Goal: Task Accomplishment & Management: Manage account settings

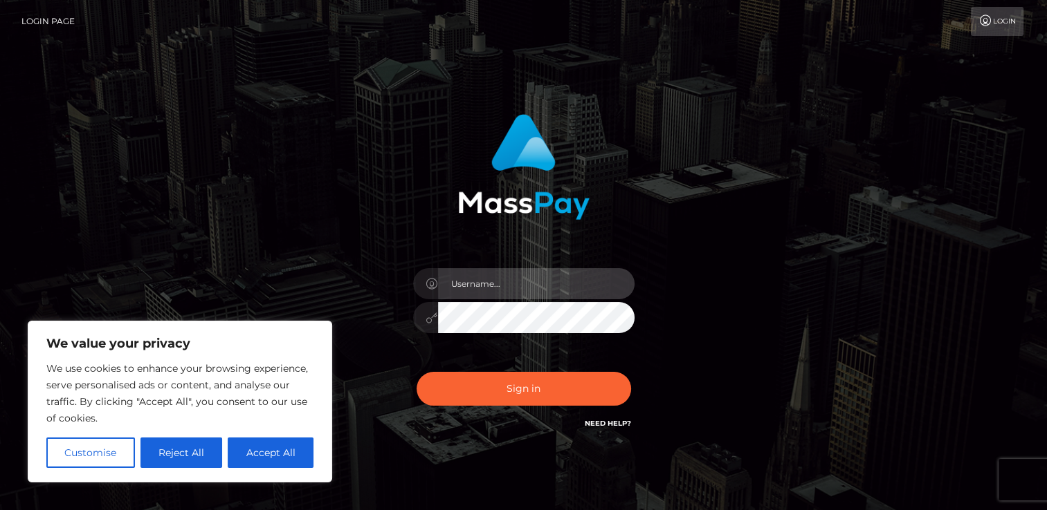
click at [520, 288] on input "text" at bounding box center [536, 283] width 196 height 31
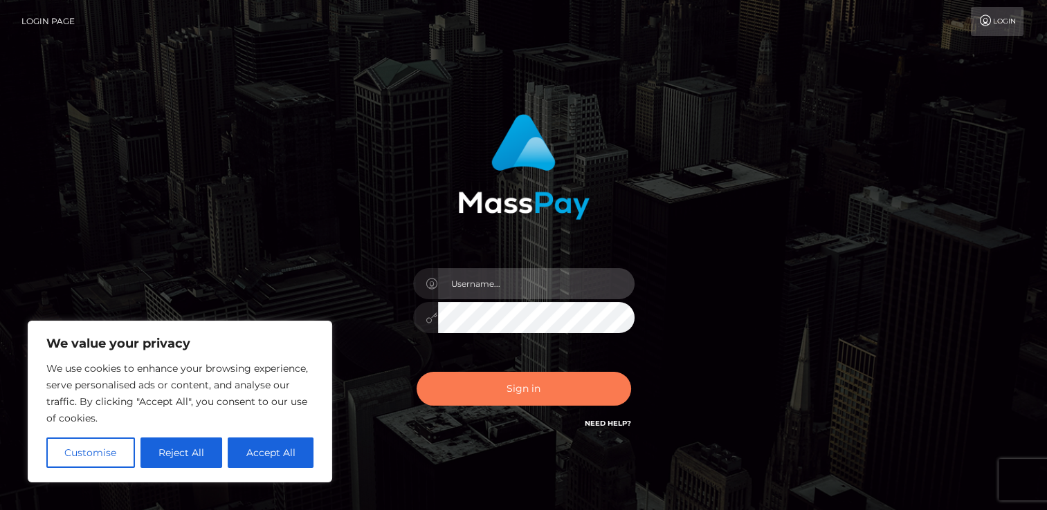
type input "[EMAIL_ADDRESS][DOMAIN_NAME]"
click at [489, 389] on button "Sign in" at bounding box center [523, 389] width 214 height 34
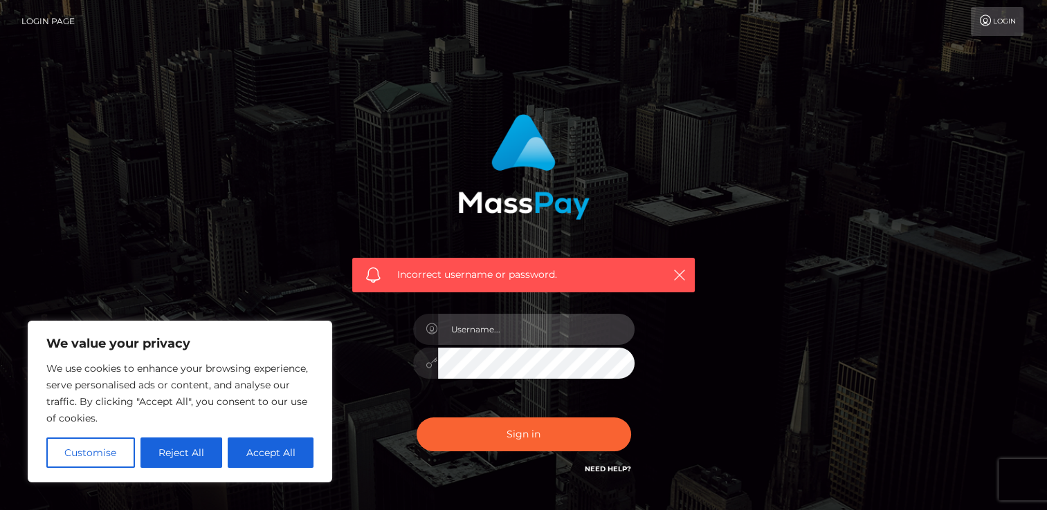
click at [492, 337] on input "text" at bounding box center [536, 329] width 196 height 31
type input "[EMAIL_ADDRESS][DOMAIN_NAME]"
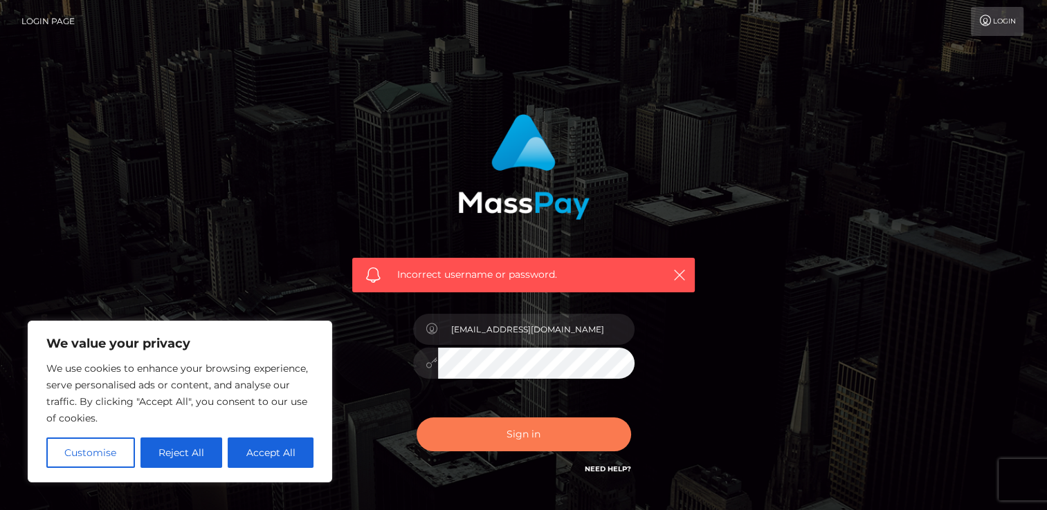
click at [506, 434] on button "Sign in" at bounding box center [523, 435] width 214 height 34
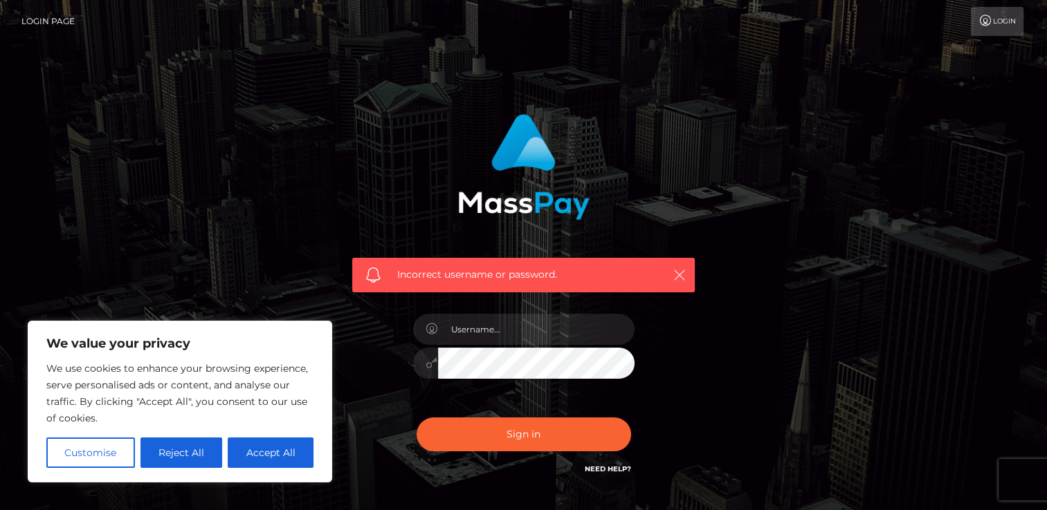
click at [677, 268] on icon "button" at bounding box center [679, 275] width 14 height 14
click at [542, 335] on input "text" at bounding box center [536, 329] width 196 height 31
type input "nicoletasarban2@gmail.com"
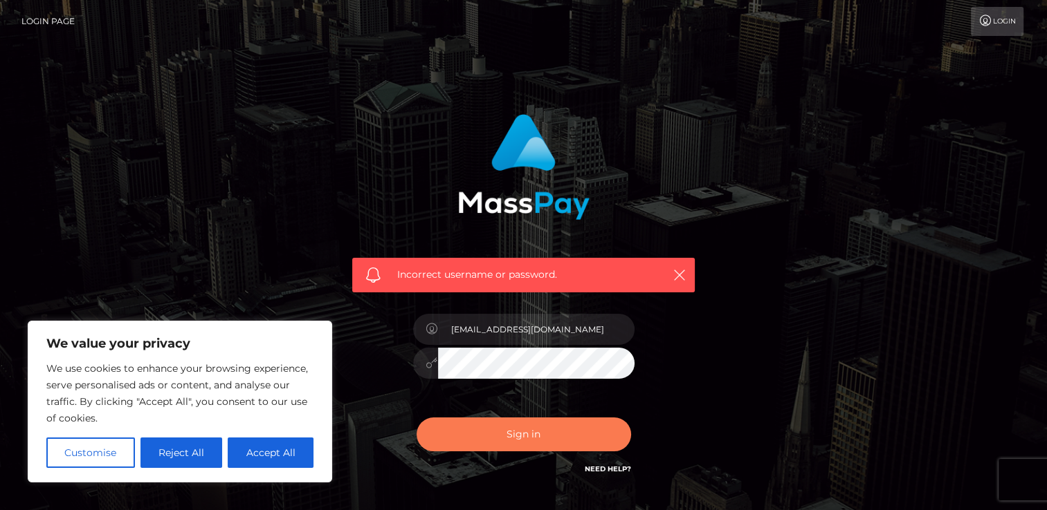
click at [436, 443] on button "Sign in" at bounding box center [523, 435] width 214 height 34
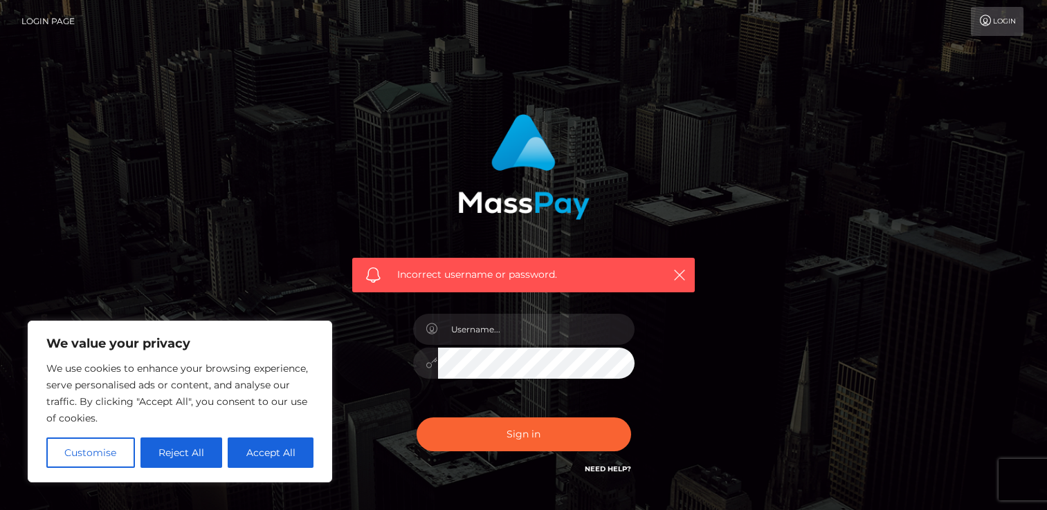
click at [474, 430] on button "Sign in" at bounding box center [523, 435] width 214 height 34
click at [257, 459] on button "Accept All" at bounding box center [271, 453] width 86 height 30
checkbox input "true"
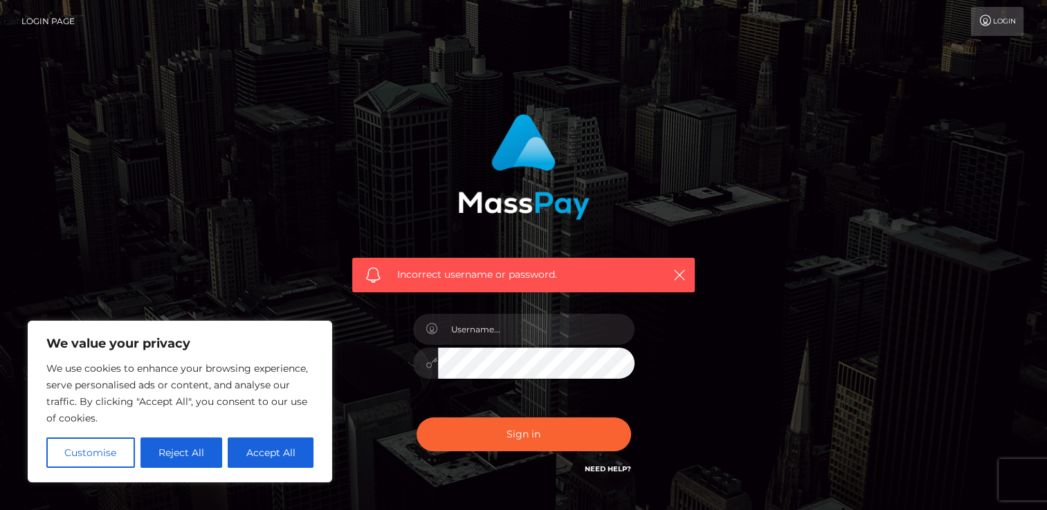
checkbox input "true"
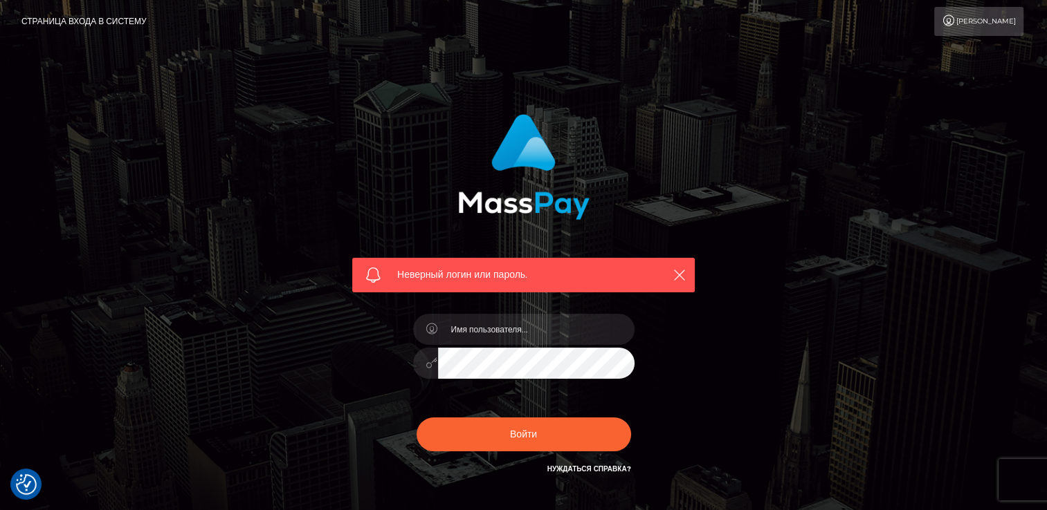
click at [956, 19] on icon at bounding box center [948, 20] width 15 height 11
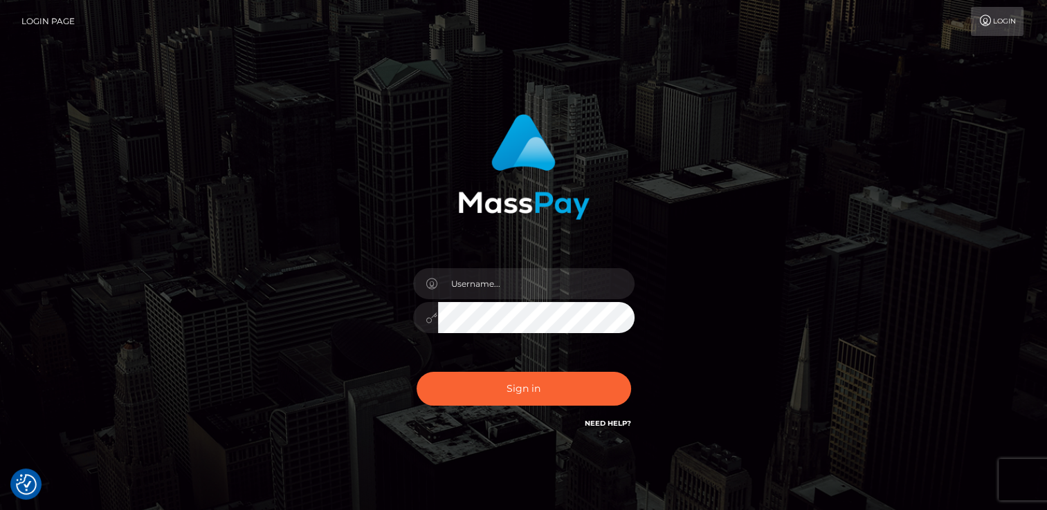
click at [611, 425] on link "Need Help?" at bounding box center [607, 423] width 46 height 9
click at [508, 286] on input "text" at bounding box center [536, 283] width 196 height 31
type input "nicoletasarban2@gmail.com"
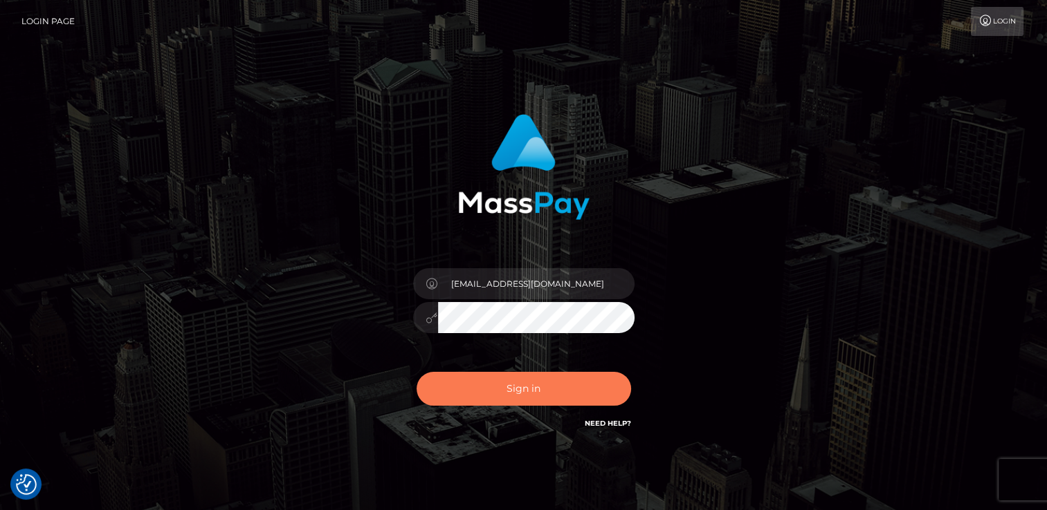
click at [528, 387] on button "Sign in" at bounding box center [523, 389] width 214 height 34
